Goal: Transaction & Acquisition: Download file/media

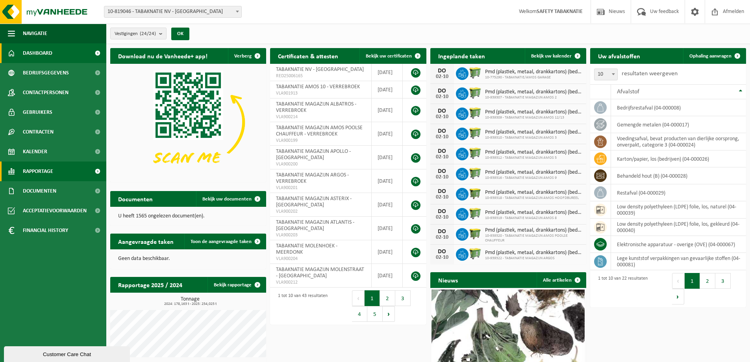
drag, startPoint x: 43, startPoint y: 190, endPoint x: 66, endPoint y: 180, distance: 25.6
click at [42, 189] on span "Documenten" at bounding box center [39, 191] width 33 height 20
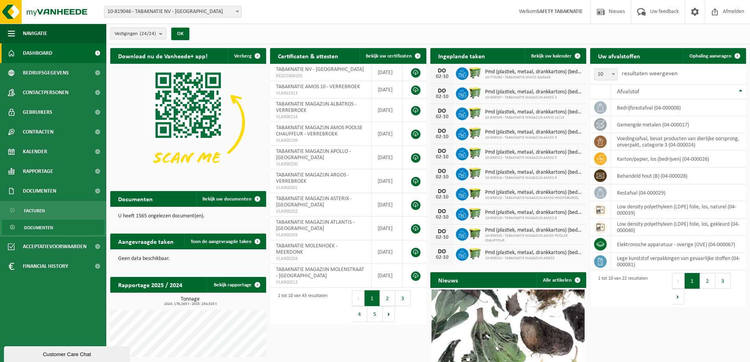
click at [37, 226] on span "Documenten" at bounding box center [38, 227] width 29 height 15
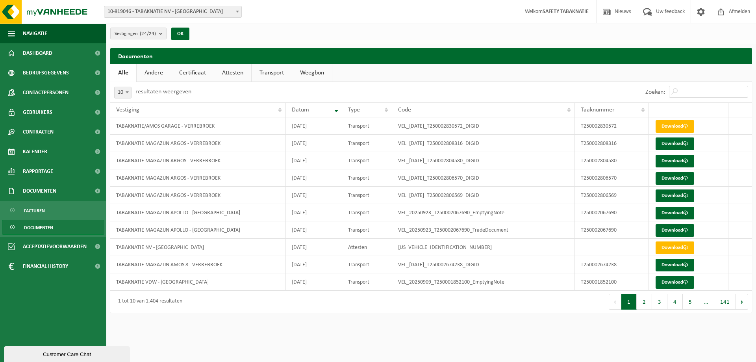
click at [236, 73] on link "Attesten" at bounding box center [232, 73] width 37 height 18
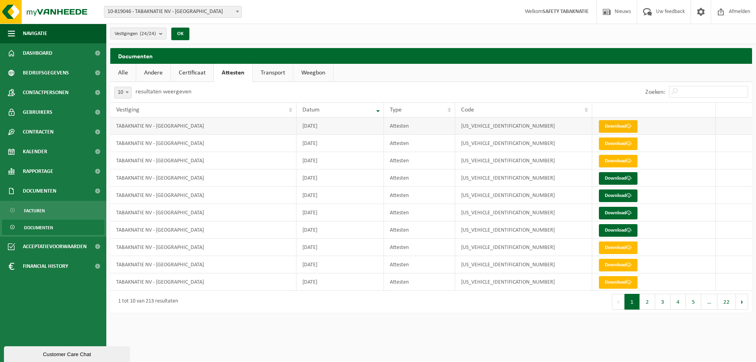
click at [624, 126] on link "Download" at bounding box center [618, 126] width 39 height 13
